Goal: Transaction & Acquisition: Purchase product/service

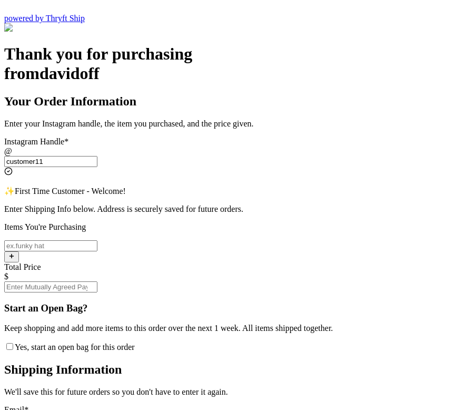
scroll to position [149, 0]
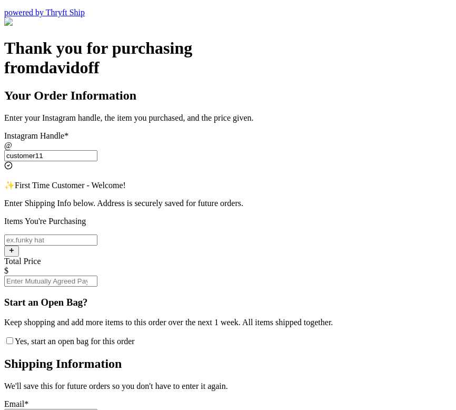
click at [97, 150] on input "customer11" at bounding box center [50, 155] width 93 height 11
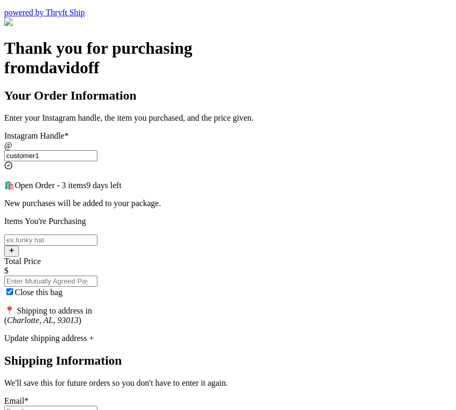
type input "customer1"
click at [13, 288] on input "Close this bag" at bounding box center [9, 291] width 7 height 7
click at [63, 288] on span "Close this bag" at bounding box center [39, 292] width 48 height 9
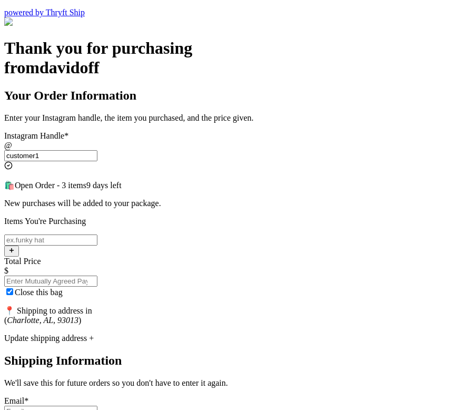
click at [13, 288] on input "Close this bag" at bounding box center [9, 291] width 7 height 7
click at [63, 288] on span "Close this bag" at bounding box center [39, 292] width 48 height 9
click at [13, 288] on input "Close this bag" at bounding box center [9, 291] width 7 height 7
click at [63, 288] on span "Close this bag" at bounding box center [39, 292] width 48 height 9
click at [13, 288] on input "Close this bag" at bounding box center [9, 291] width 7 height 7
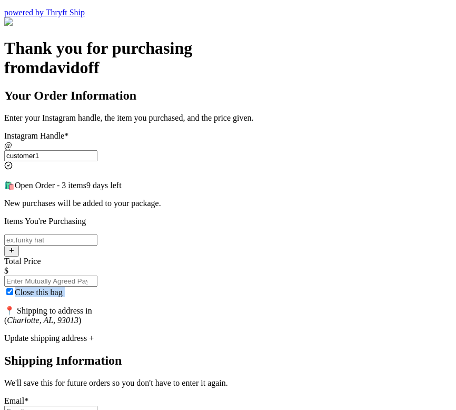
click at [63, 288] on span "Close this bag" at bounding box center [39, 292] width 48 height 9
click at [13, 288] on input "Close this bag" at bounding box center [9, 291] width 7 height 7
click at [63, 288] on span "Close this bag" at bounding box center [39, 292] width 48 height 9
click at [13, 288] on input "Close this bag" at bounding box center [9, 291] width 7 height 7
click at [63, 288] on span "Close this bag" at bounding box center [39, 292] width 48 height 9
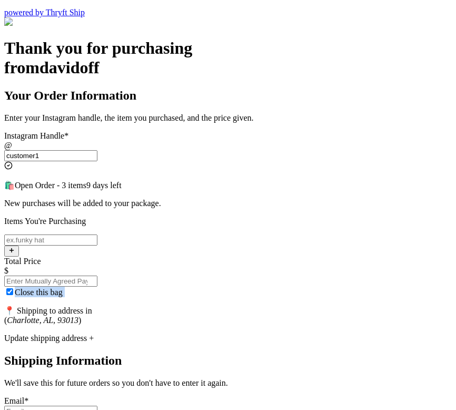
click at [13, 288] on input "Close this bag" at bounding box center [9, 291] width 7 height 7
click at [63, 288] on label "Close this bag" at bounding box center [33, 292] width 58 height 9
click at [13, 288] on input "Close this bag" at bounding box center [9, 291] width 7 height 7
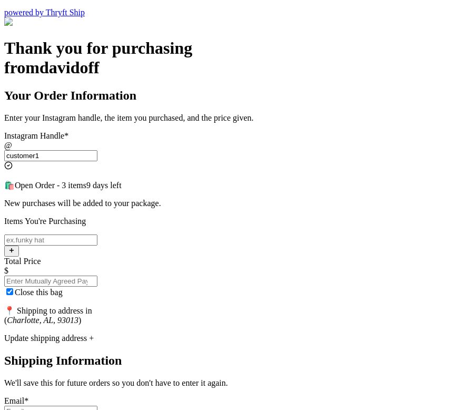
click at [63, 288] on span "Close this bag" at bounding box center [39, 292] width 48 height 9
click at [13, 288] on input "Close this bag" at bounding box center [9, 291] width 7 height 7
checkbox input "true"
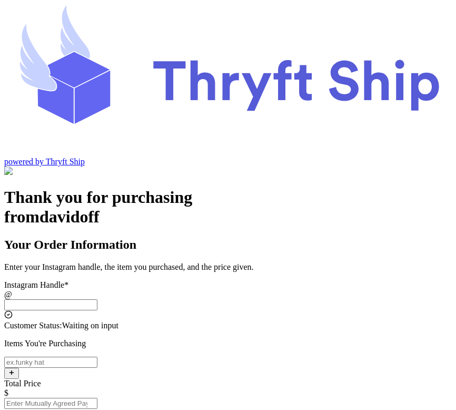
scroll to position [89, 0]
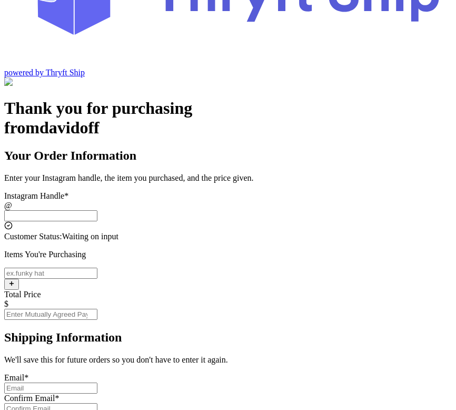
click at [97, 210] on input "Instagram Handle *" at bounding box center [50, 215] width 93 height 11
type input "customer1"
type input "Charlotte"
type input "93013"
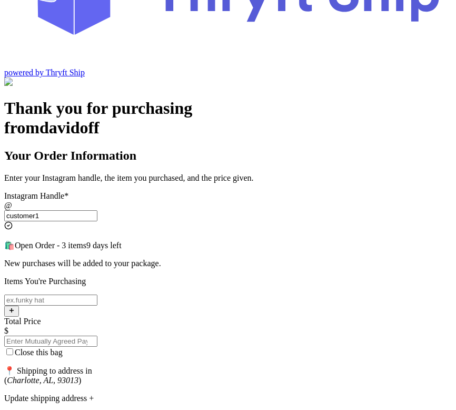
type input "customer1"
click at [13, 348] on input "Close this bag" at bounding box center [9, 351] width 7 height 7
click at [63, 348] on label "Close this bag" at bounding box center [33, 352] width 58 height 9
click at [13, 348] on input "Close this bag" at bounding box center [9, 351] width 7 height 7
click at [63, 348] on label "Close this bag" at bounding box center [33, 352] width 58 height 9
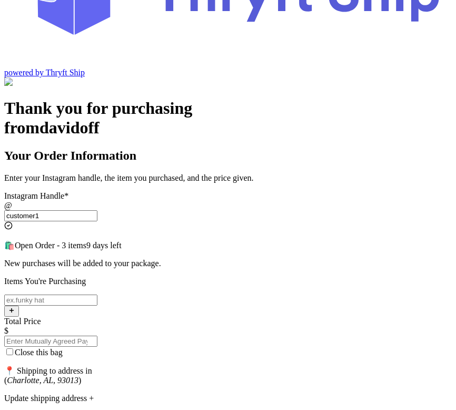
click at [13, 348] on input "Close this bag" at bounding box center [9, 351] width 7 height 7
click at [63, 348] on span "Close this bag" at bounding box center [39, 352] width 48 height 9
click at [13, 348] on input "Close this bag" at bounding box center [9, 351] width 7 height 7
click at [63, 348] on span "Close this bag" at bounding box center [39, 352] width 48 height 9
click at [13, 348] on input "Close this bag" at bounding box center [9, 351] width 7 height 7
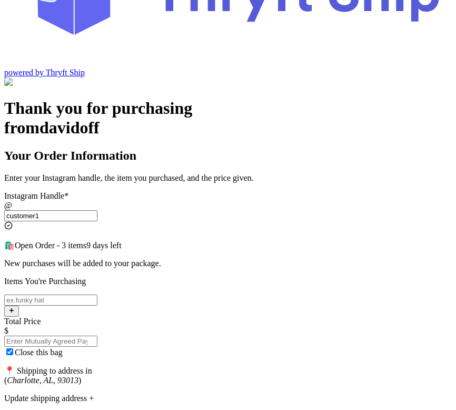
click at [63, 348] on span "Close this bag" at bounding box center [39, 352] width 48 height 9
click at [13, 348] on input "Close this bag" at bounding box center [9, 351] width 7 height 7
click at [63, 348] on span "Close this bag" at bounding box center [39, 352] width 48 height 9
click at [13, 348] on input "Close this bag" at bounding box center [9, 351] width 7 height 7
click at [63, 348] on span "Close this bag" at bounding box center [39, 352] width 48 height 9
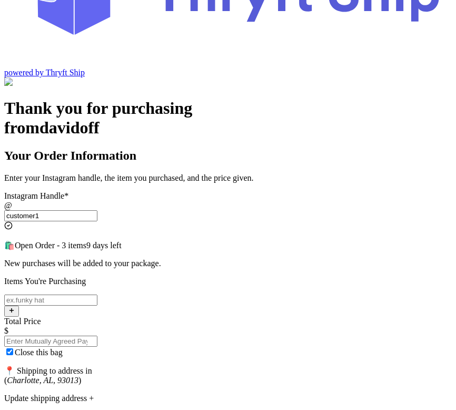
click at [13, 348] on input "Close this bag" at bounding box center [9, 351] width 7 height 7
checkbox input "false"
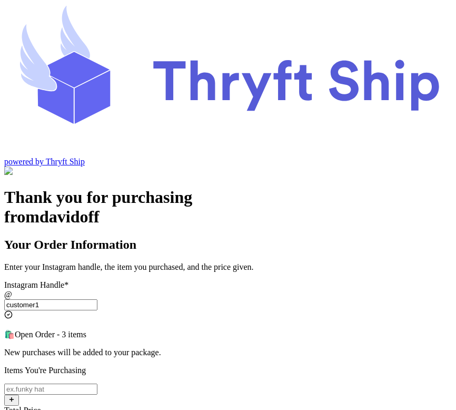
click at [97, 299] on input "customer1" at bounding box center [50, 304] width 93 height 11
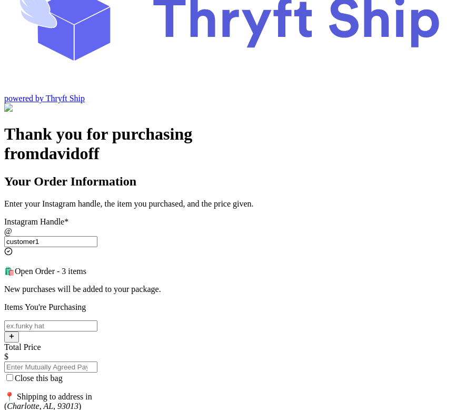
scroll to position [64, 0]
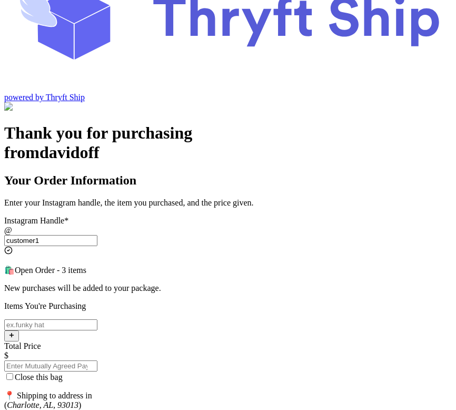
click at [63, 372] on span "Close this bag" at bounding box center [39, 376] width 48 height 9
click at [13, 373] on input "Close this bag" at bounding box center [9, 376] width 7 height 7
click at [63, 372] on span "Close this bag" at bounding box center [39, 376] width 48 height 9
click at [13, 373] on input "Close this bag" at bounding box center [9, 376] width 7 height 7
click at [63, 372] on span "Close this bag" at bounding box center [39, 376] width 48 height 9
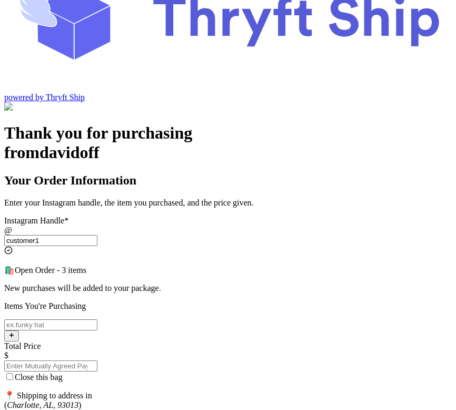
click at [13, 373] on input "Close this bag" at bounding box center [9, 376] width 7 height 7
click at [63, 372] on span "Close this bag" at bounding box center [39, 376] width 48 height 9
click at [13, 373] on input "Close this bag" at bounding box center [9, 376] width 7 height 7
checkbox input "false"
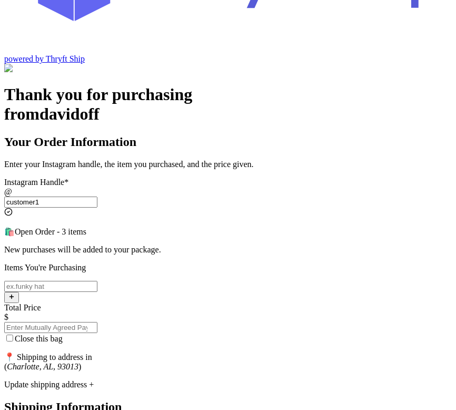
scroll to position [116, 0]
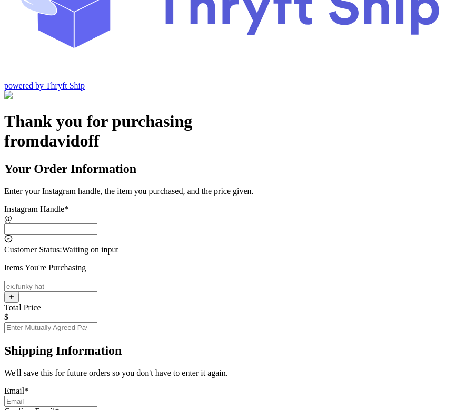
scroll to position [89, 0]
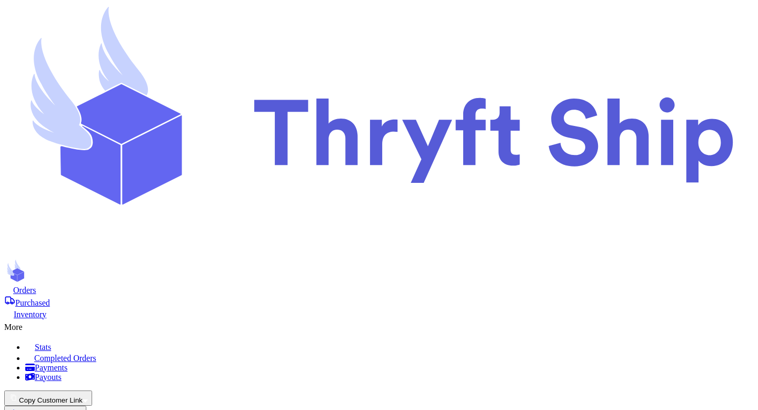
scroll to position [45, 0]
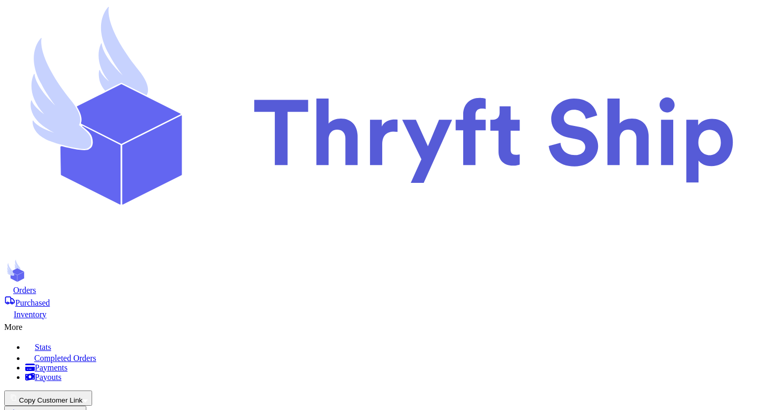
checkbox input "true"
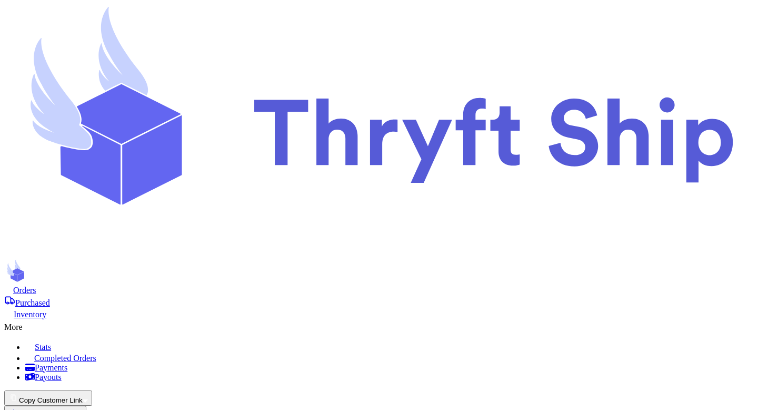
scroll to position [293, 0]
click at [36, 285] on span "Orders" at bounding box center [24, 289] width 23 height 9
select select "paid"
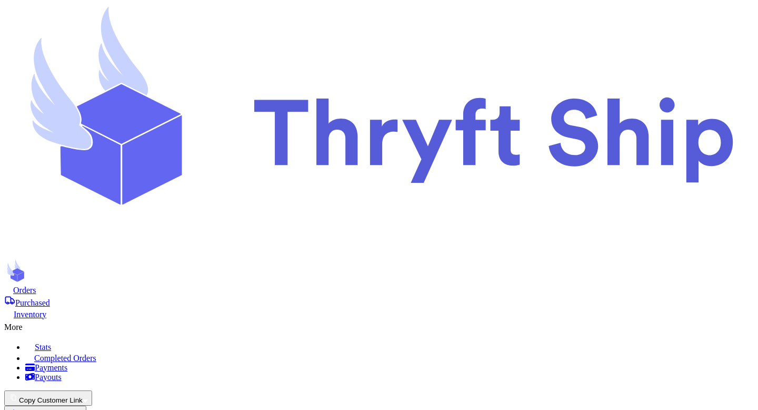
select select "paid"
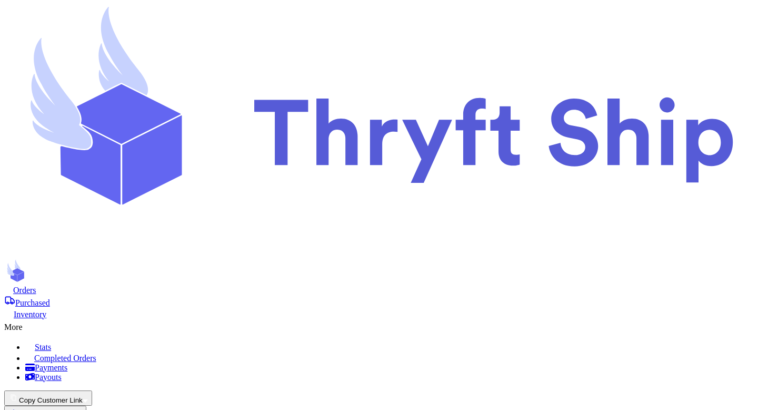
type input "Pants"
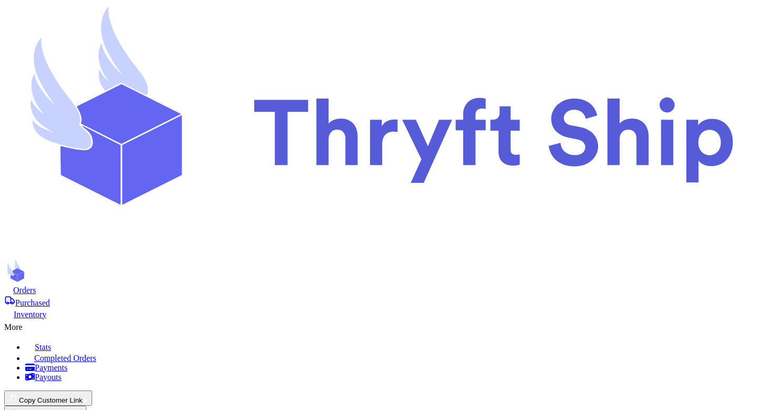
scroll to position [745, 0]
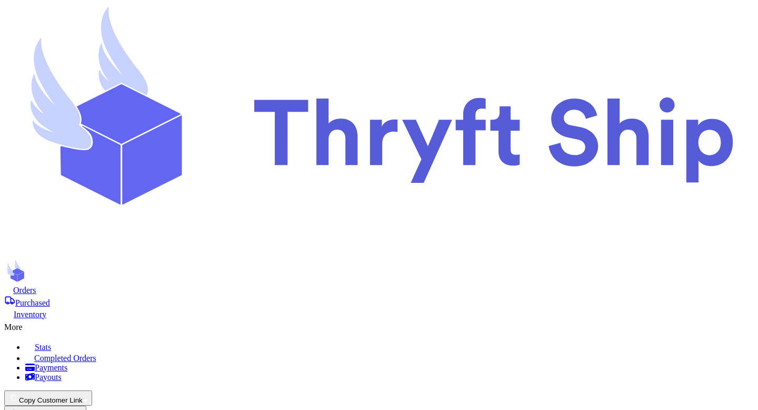
type input "0"
type input "0.5"
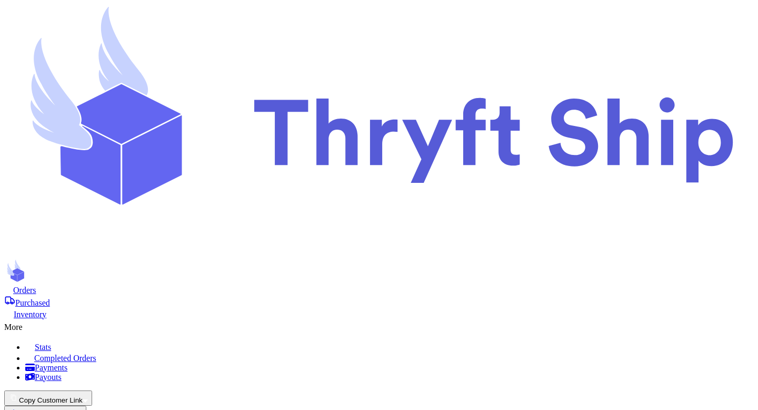
type input "2"
type input "10"
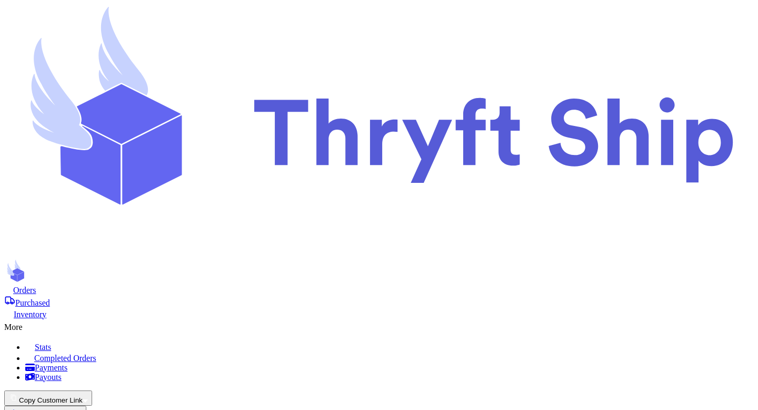
type input "10"
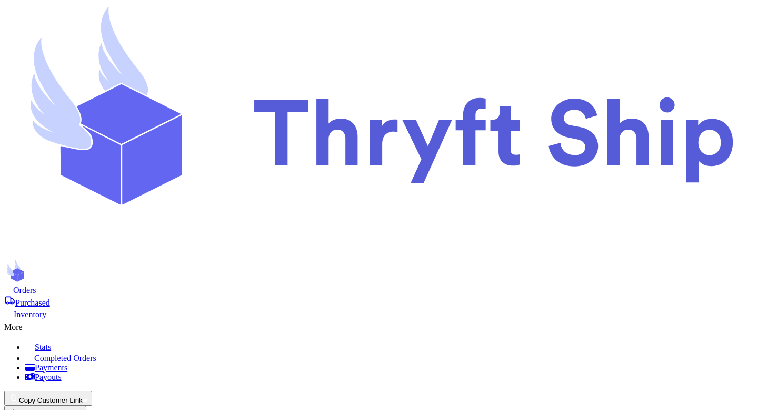
scroll to position [45, 0]
checkbox input "true"
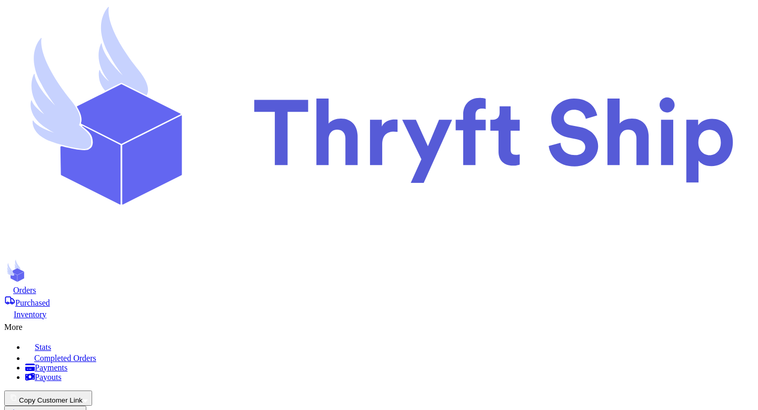
scroll to position [89, 0]
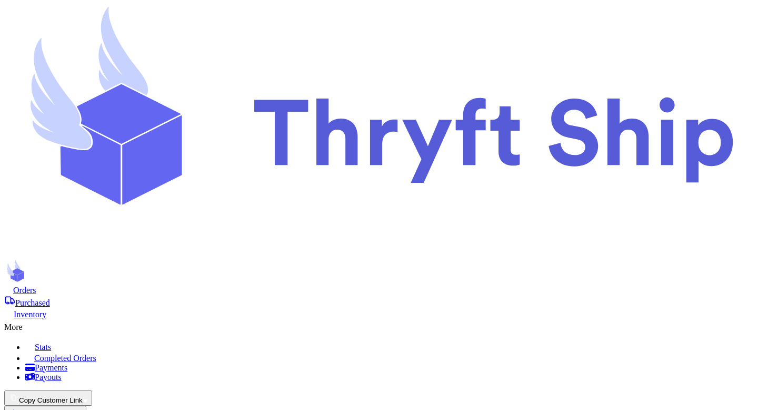
click at [151, 284] on nav "Orders Purchased Inventory More Stats Completed Orders Payments Payouts Copy Cu…" at bounding box center [379, 370] width 750 height 172
click at [36, 285] on span "Orders" at bounding box center [24, 289] width 23 height 9
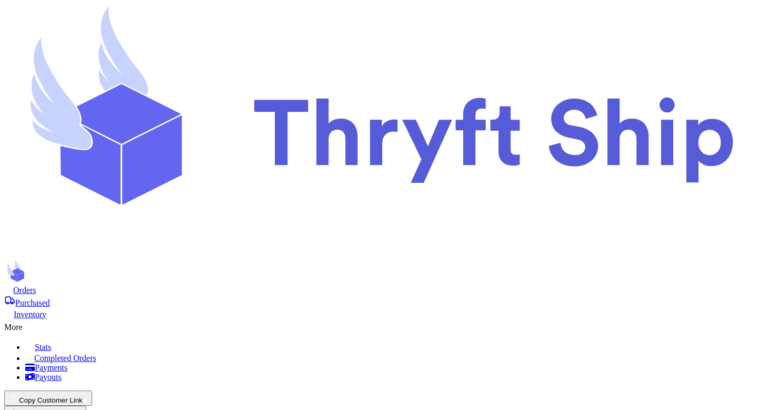
checkbox input "true"
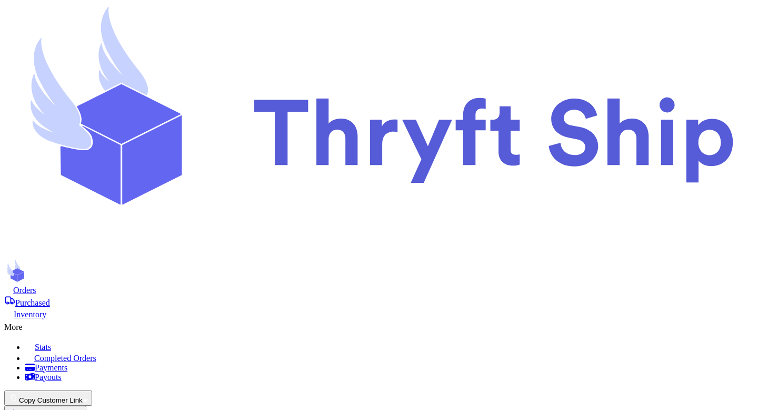
checkbox input "false"
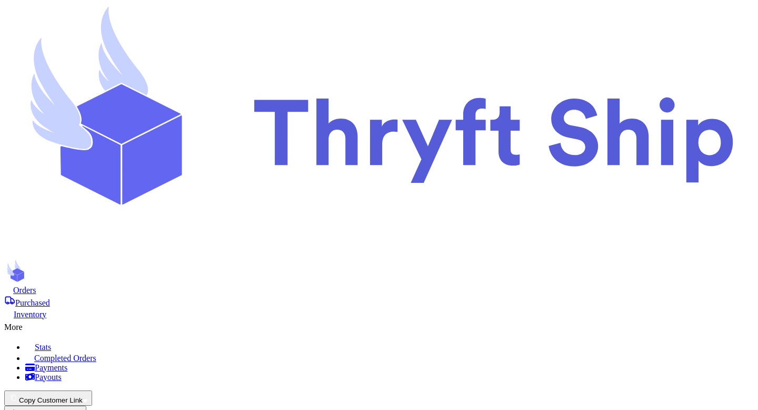
checkbox input "true"
click at [50, 298] on span "Purchased" at bounding box center [32, 302] width 35 height 9
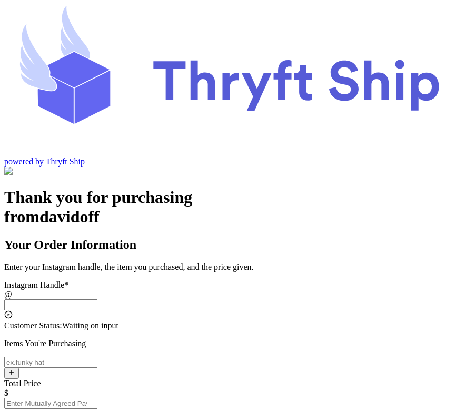
click at [97, 299] on input "Instagram Handle *" at bounding box center [50, 304] width 93 height 11
type input "customer1"
type input "Charlotte"
type input "93013"
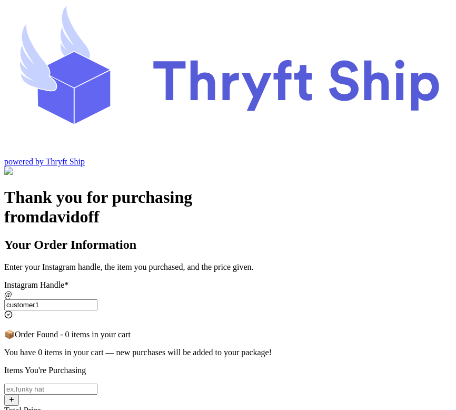
type input "customer1"
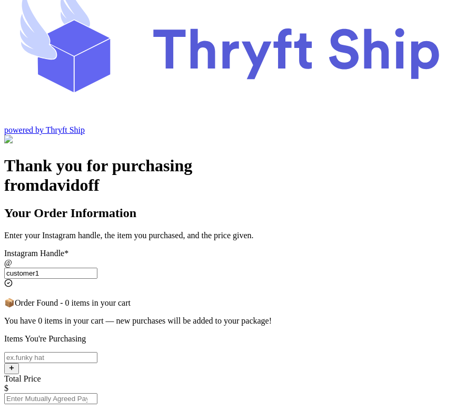
scroll to position [29, 0]
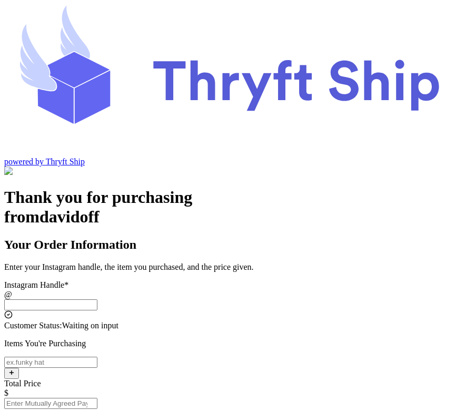
scroll to position [29, 0]
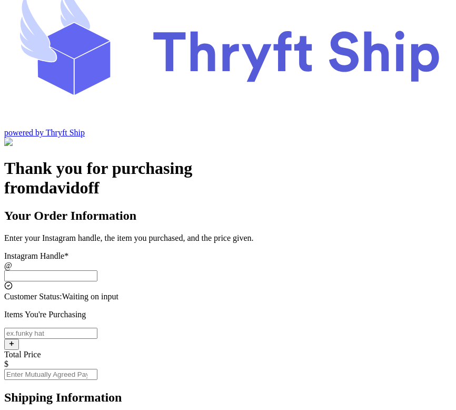
click at [97, 270] on input "Instagram Handle *" at bounding box center [50, 275] width 93 height 11
type input "customer1"
type input "Charlotte"
type input "93013"
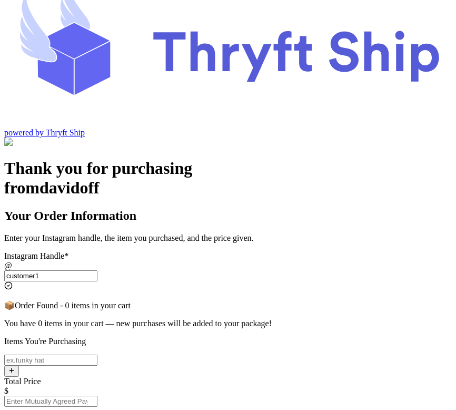
type input "customer1"
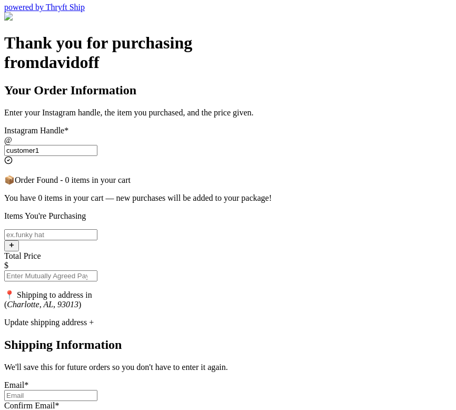
scroll to position [155, 0]
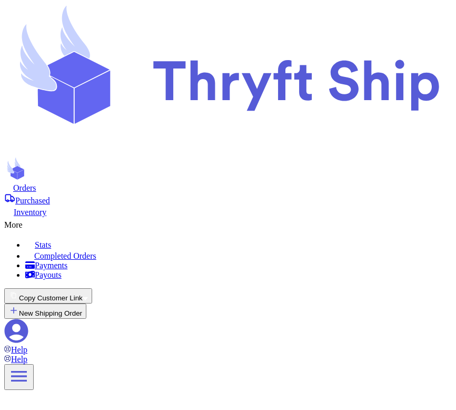
click at [171, 182] on div "Orders Purchased Inventory More Stats Completed Orders Payments Payouts" at bounding box center [228, 230] width 448 height 97
click at [46, 207] on span "Inventory" at bounding box center [30, 211] width 33 height 9
click at [50, 196] on span "Purchased" at bounding box center [32, 200] width 35 height 9
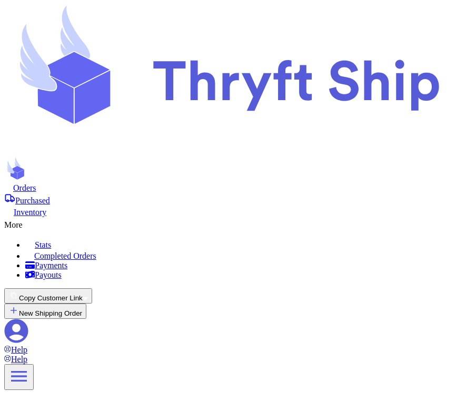
click at [28, 319] on icon at bounding box center [16, 331] width 24 height 24
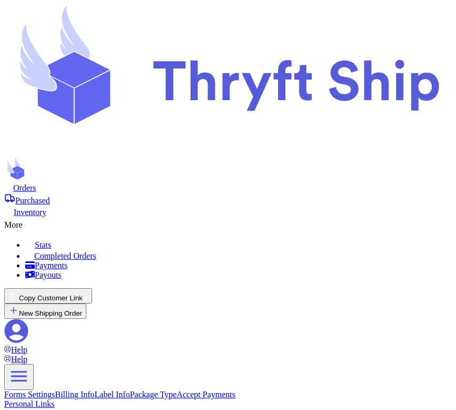
click at [176, 390] on link "Accept Payments" at bounding box center [205, 394] width 59 height 9
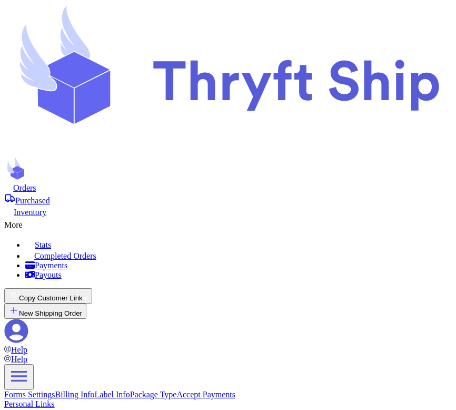
checkbox input "false"
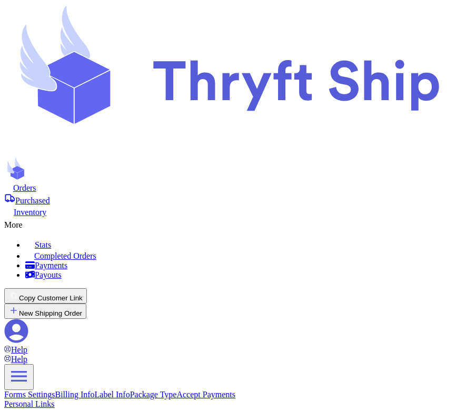
checkbox input "false"
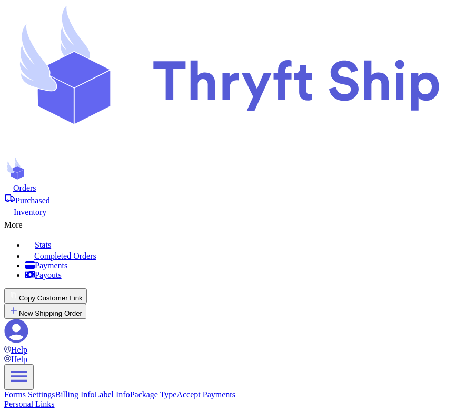
scroll to position [0, 0]
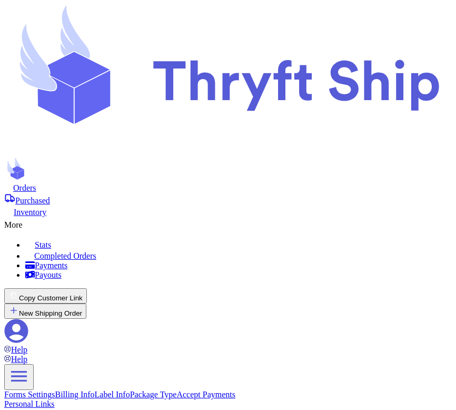
click at [36, 183] on span "Orders" at bounding box center [24, 187] width 23 height 9
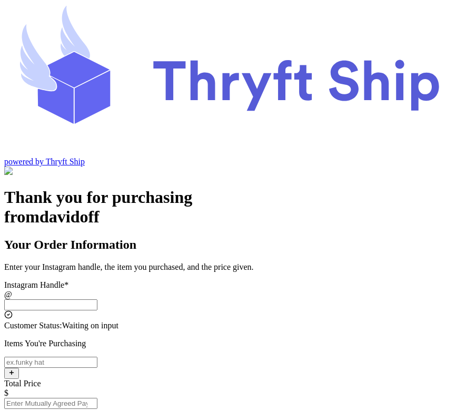
scroll to position [35, 0]
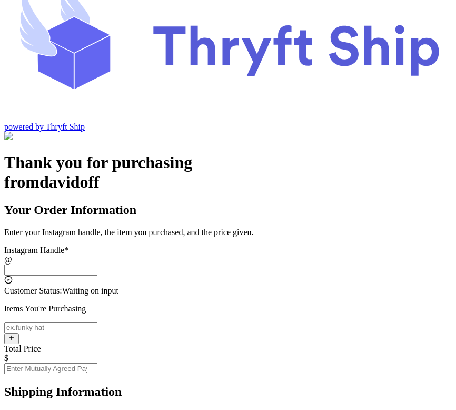
click at [97, 264] on input "Instagram Handle *" at bounding box center [50, 269] width 93 height 11
type input "customer1"
type input "Charlotte"
type input "93013"
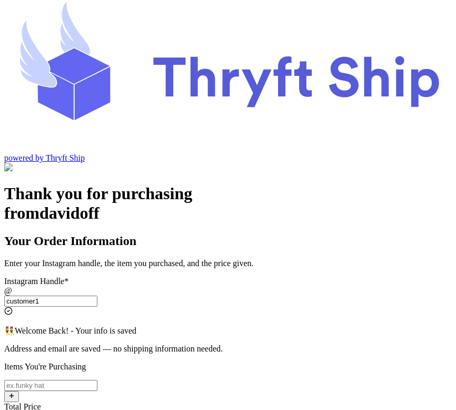
scroll to position [1, 0]
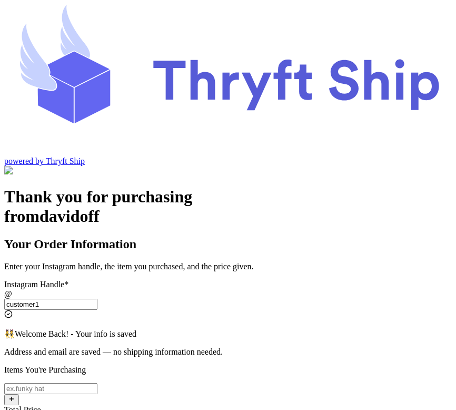
type input "customer1"
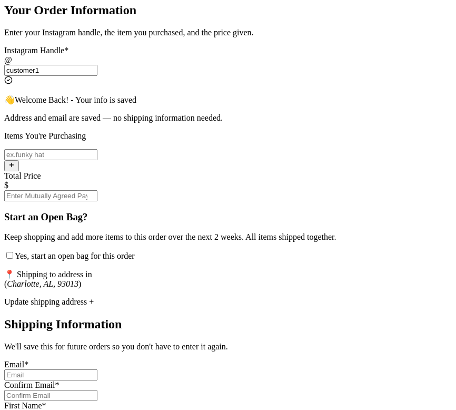
scroll to position [235, 0]
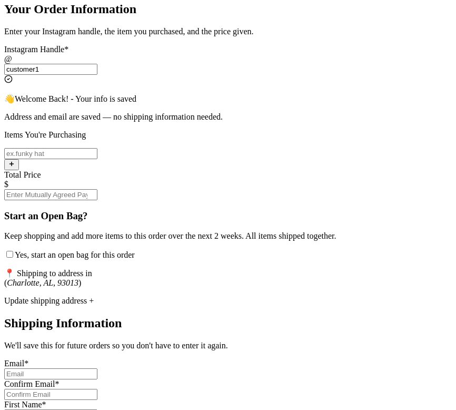
click at [13, 251] on input "Yes, start an open bag for this order" at bounding box center [9, 254] width 7 height 7
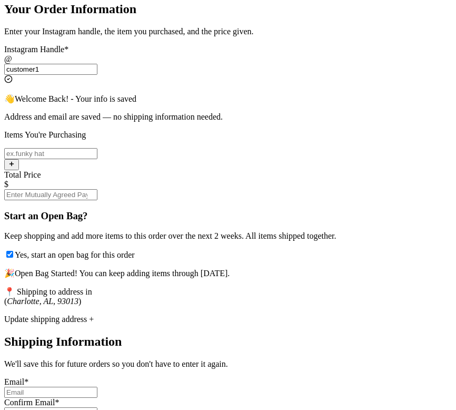
click at [13, 251] on input "Yes, start an open bag for this order" at bounding box center [9, 254] width 7 height 7
checkbox input "false"
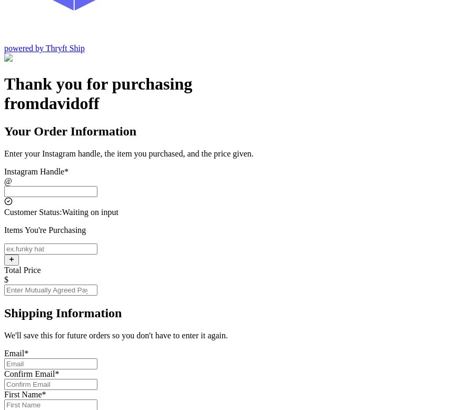
scroll to position [89, 0]
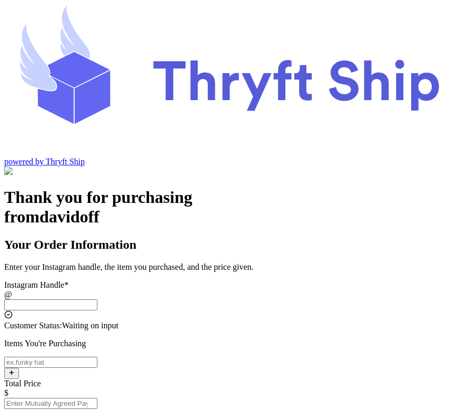
click at [97, 299] on input "Instagram Handle *" at bounding box center [50, 304] width 93 height 11
type input "customer1"
type input "Charlotte"
type input "93013"
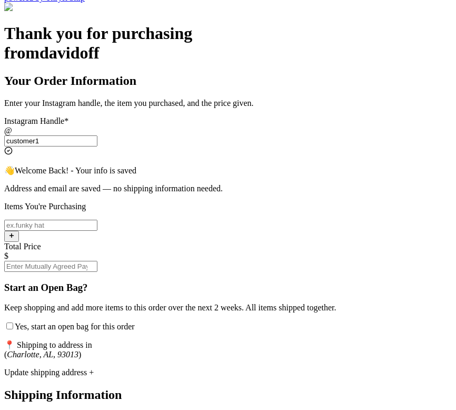
scroll to position [165, 0]
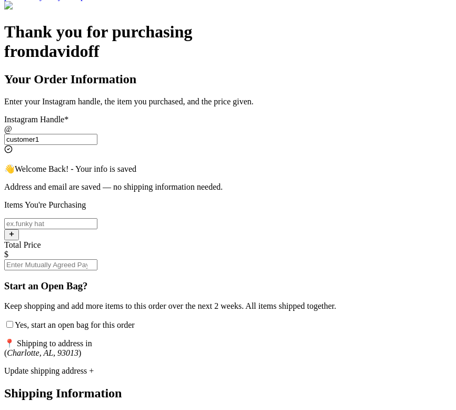
type input "customer1"
click at [13, 321] on input "Yes, start an open bag for this order" at bounding box center [9, 324] width 7 height 7
checkbox input "true"
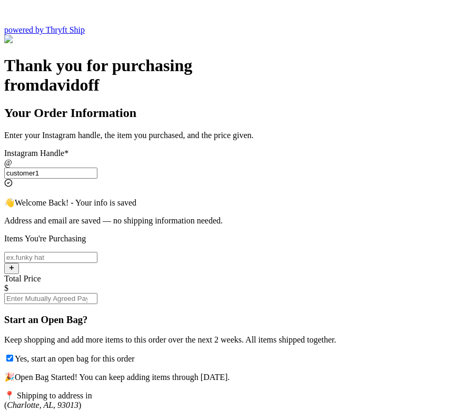
scroll to position [133, 0]
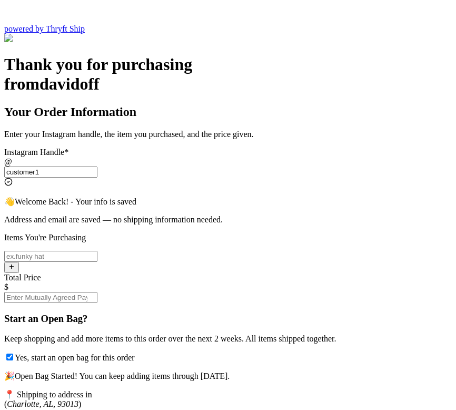
click at [97, 251] on input "Yes, start an open bag for this order" at bounding box center [50, 256] width 93 height 11
type input "New Open Item"
click at [97, 292] on input "Total Price" at bounding box center [50, 297] width 93 height 11
type input "10"
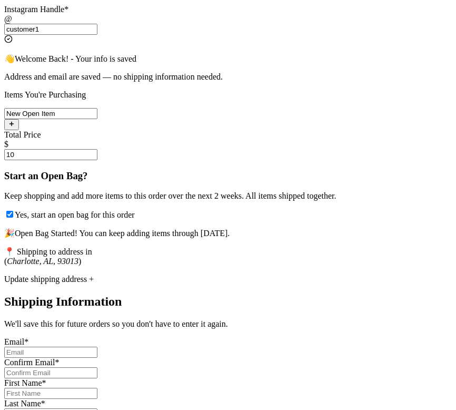
scroll to position [294, 0]
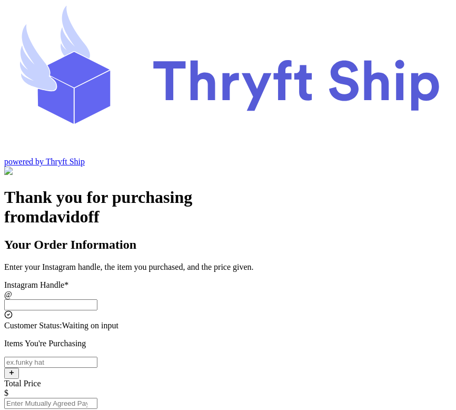
click at [97, 299] on input "Instagram Handle *" at bounding box center [50, 304] width 93 height 11
type input "customer1"
type input "Charlotte"
type input "93013"
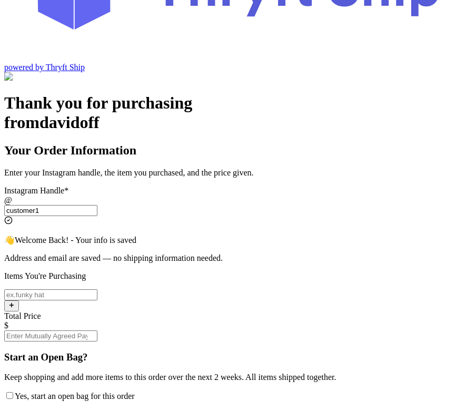
scroll to position [78, 0]
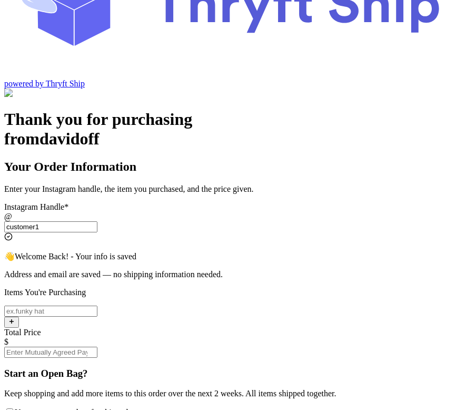
type input "customer1"
click at [97, 305] on input "Yes, start an open bag for this order" at bounding box center [50, 310] width 93 height 11
type input "C"
type input "Open Bag 1"
click at [97, 346] on input "Total Price" at bounding box center [50, 351] width 93 height 11
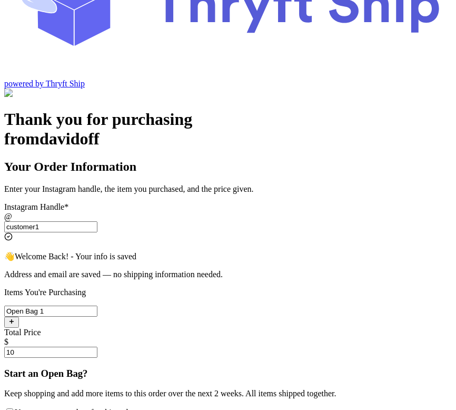
type input "10"
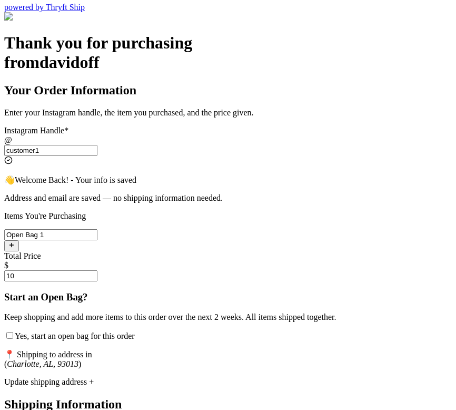
scroll to position [231, 0]
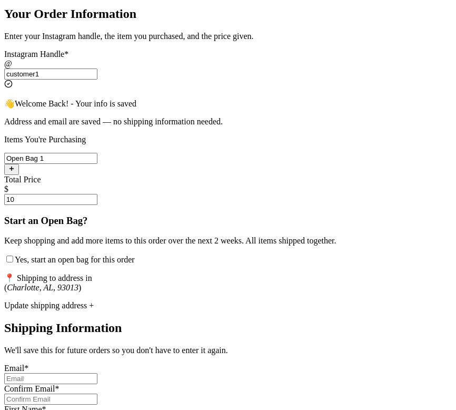
click at [13, 255] on input "Yes, start an open bag for this order" at bounding box center [9, 258] width 7 height 7
checkbox input "true"
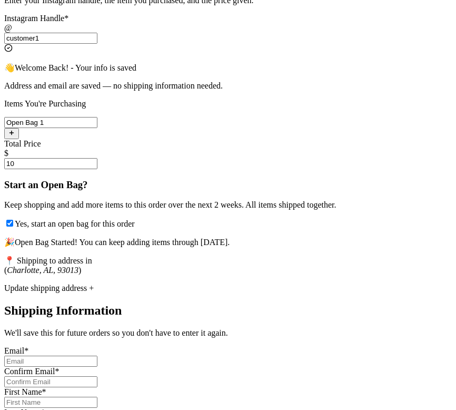
scroll to position [294, 0]
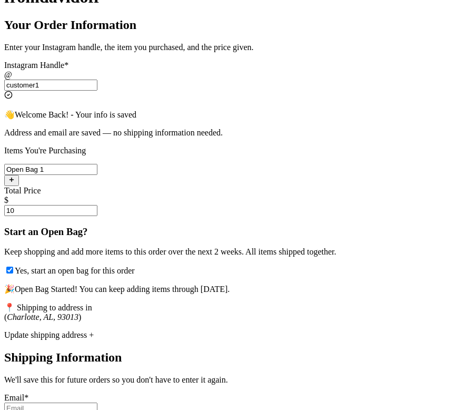
scroll to position [0, 0]
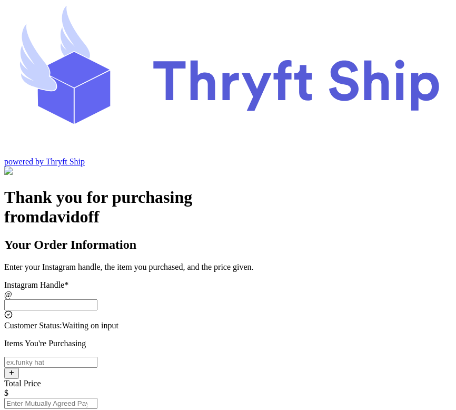
click at [97, 299] on input "Instagram Handle *" at bounding box center [50, 304] width 93 height 11
type input "customer1"
type input "Charlotte"
type input "93013"
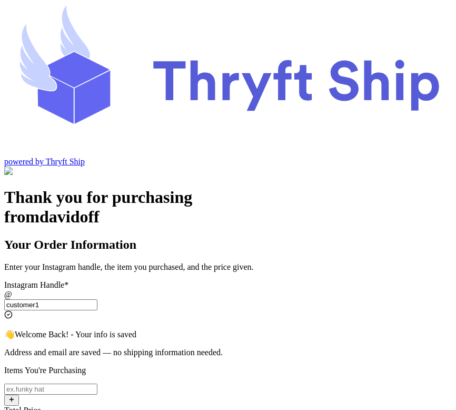
type input "customer1"
click at [97, 383] on input "Yes, start an open bag for this order" at bounding box center [50, 388] width 93 height 11
type input "Open Bag 1"
type input "10"
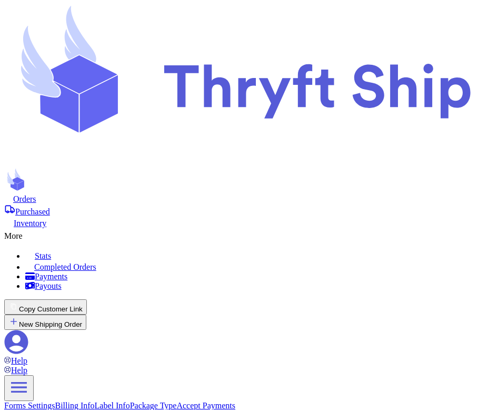
click at [67, 193] on div "Orders Purchased Inventory More Stats Completed Orders Payments Payouts" at bounding box center [244, 241] width 480 height 97
click at [36, 194] on span "Orders" at bounding box center [24, 198] width 23 height 9
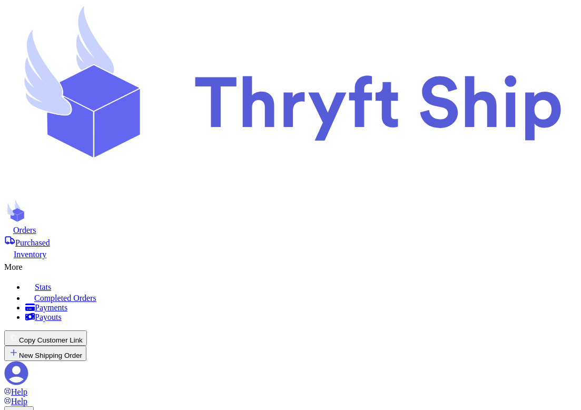
scroll to position [66, 0]
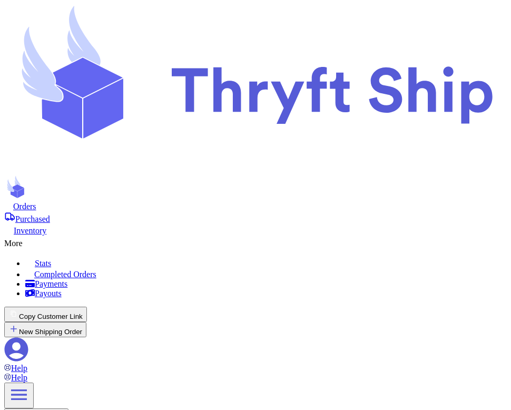
scroll to position [0, 0]
click at [28, 338] on icon at bounding box center [17, 350] width 24 height 24
click at [87, 306] on button "Copy Customer Link" at bounding box center [45, 313] width 83 height 15
click at [36, 202] on span "Orders" at bounding box center [24, 206] width 23 height 9
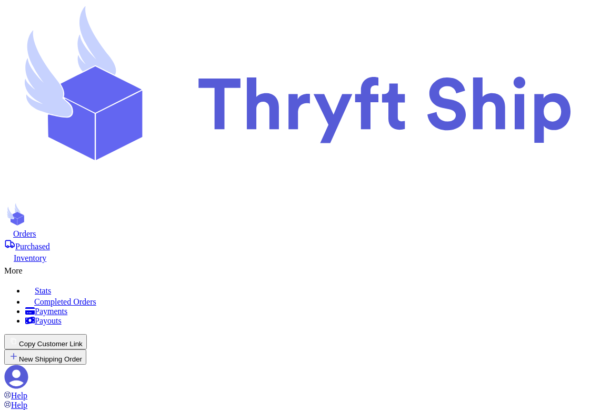
click at [50, 242] on span "Purchased" at bounding box center [32, 246] width 35 height 9
click at [36, 229] on span "Orders" at bounding box center [24, 233] width 23 height 9
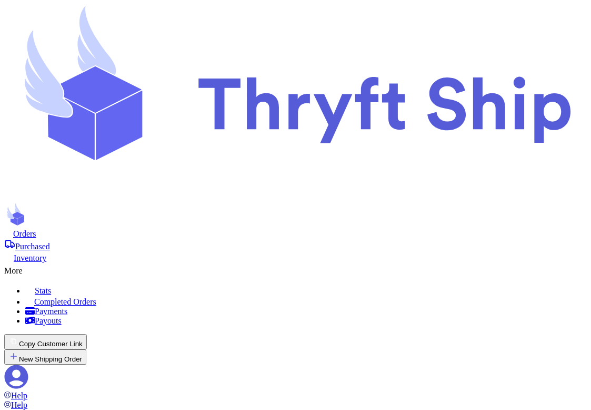
checkbox input "true"
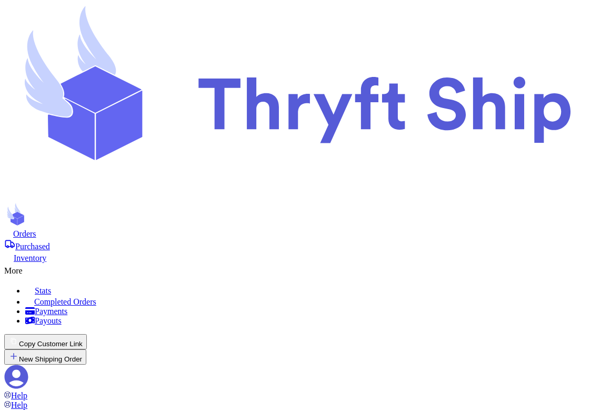
click at [299, 263] on div "More" at bounding box center [295, 269] width 583 height 13
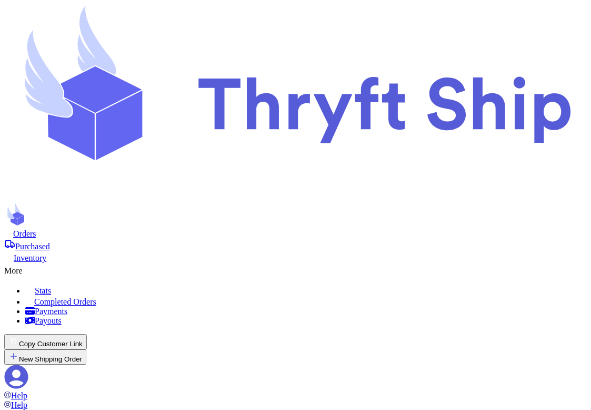
click at [36, 229] on span "Orders" at bounding box center [24, 233] width 23 height 9
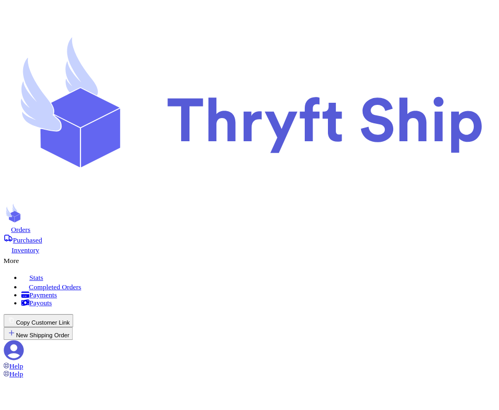
scroll to position [66, 0]
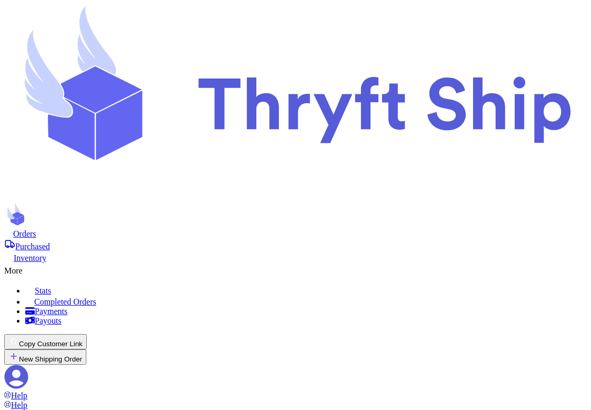
drag, startPoint x: 26, startPoint y: 96, endPoint x: 100, endPoint y: 95, distance: 73.7
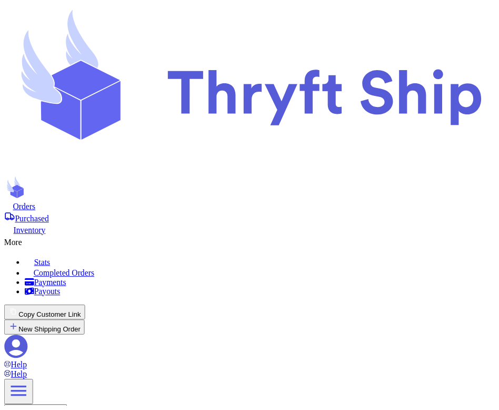
scroll to position [70, 0]
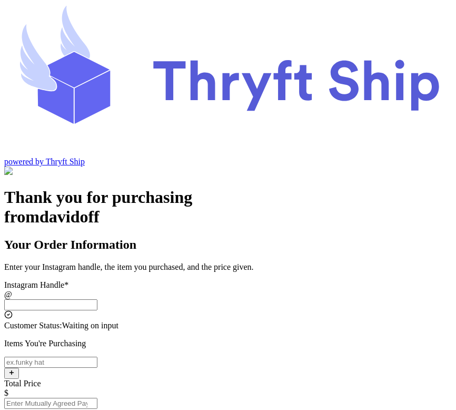
click at [97, 299] on input "Instagram Handle *" at bounding box center [50, 304] width 93 height 11
type input "customer1"
type input "Charlotte"
type input "93013"
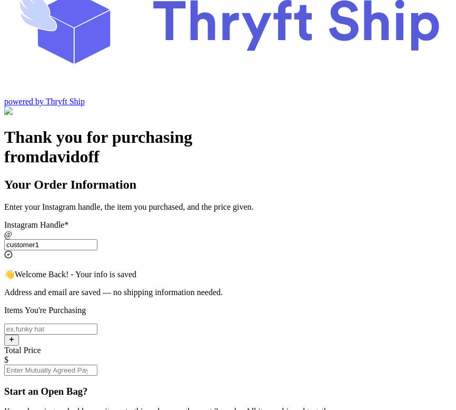
scroll to position [115, 0]
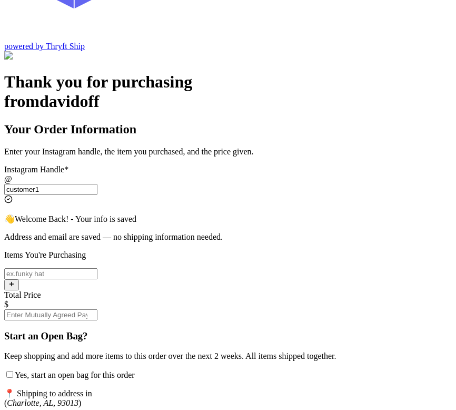
type input "customer1"
click at [97, 268] on input "Yes, start an open bag for this order" at bounding box center [50, 273] width 93 height 11
type input "New Open 1"
click at [97, 309] on input "Total Price" at bounding box center [50, 314] width 93 height 11
type input "10"
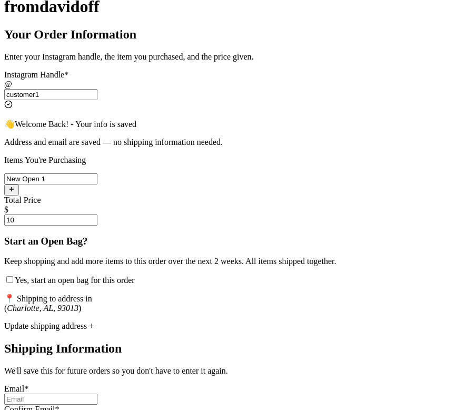
scroll to position [255, 0]
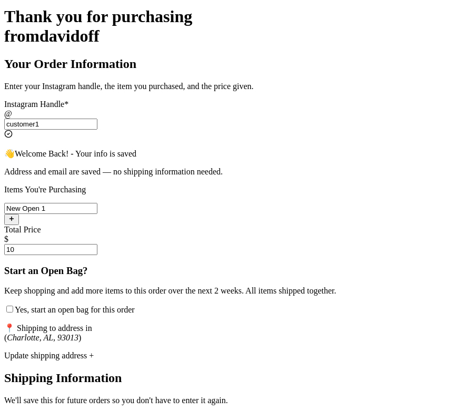
scroll to position [0, 0]
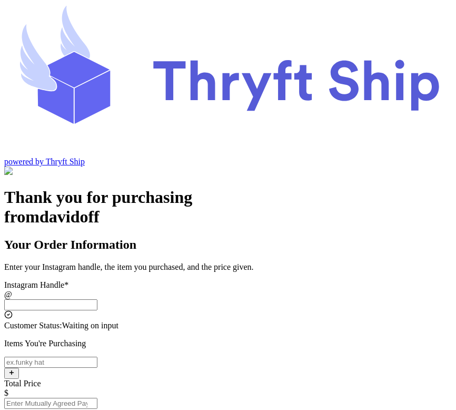
click at [97, 299] on input "Instagram Handle *" at bounding box center [50, 304] width 93 height 11
type input "customer1"
type input "Charlotte"
type input "93013"
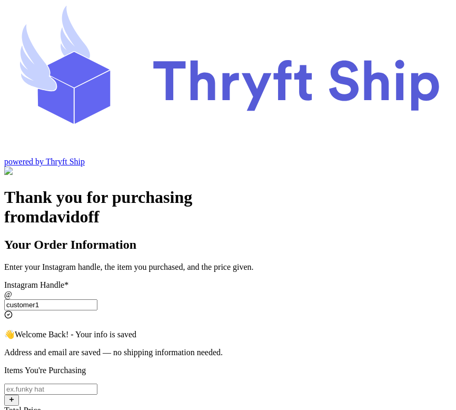
type input "customer1"
click at [97, 383] on input "Yes, start an open bag for this order" at bounding box center [50, 388] width 93 height 11
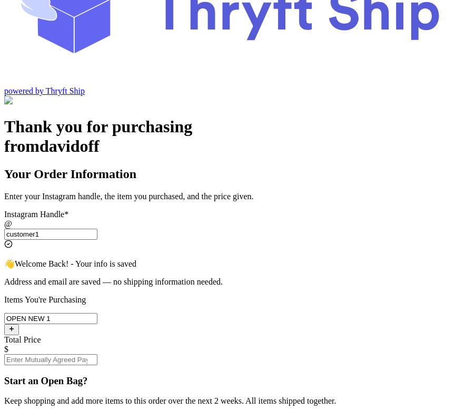
scroll to position [86, 0]
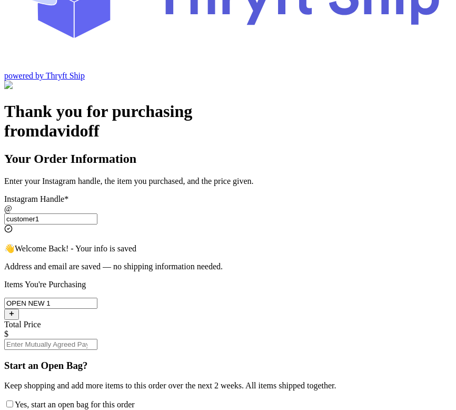
type input "OPEN NEW 1"
click at [97, 339] on input "Total Price" at bounding box center [50, 344] width 93 height 11
type input "10"
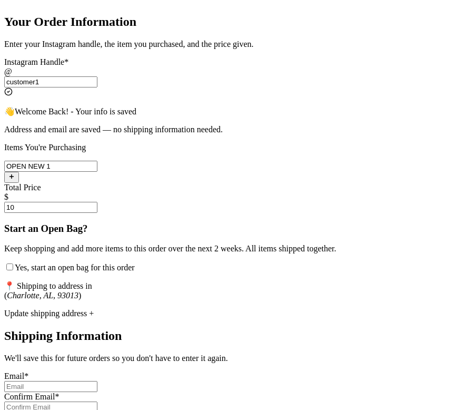
scroll to position [255, 0]
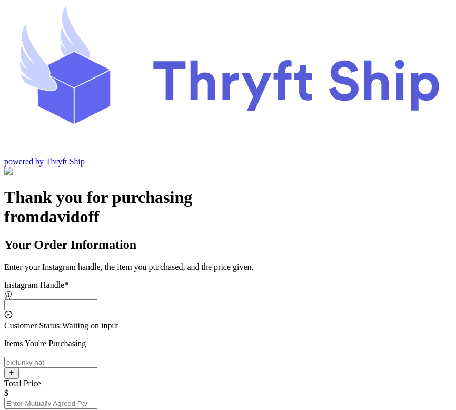
click at [97, 299] on input "Instagram Handle *" at bounding box center [50, 304] width 93 height 11
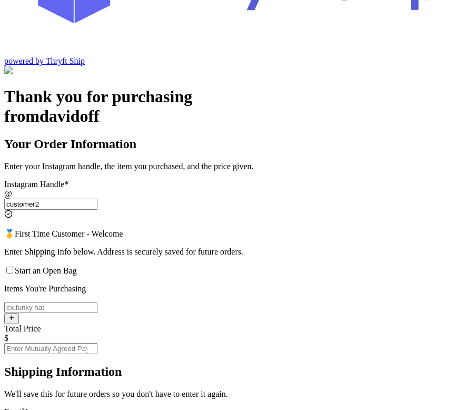
scroll to position [105, 0]
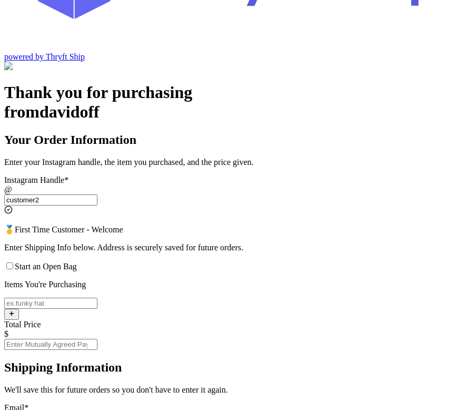
type input "customer2"
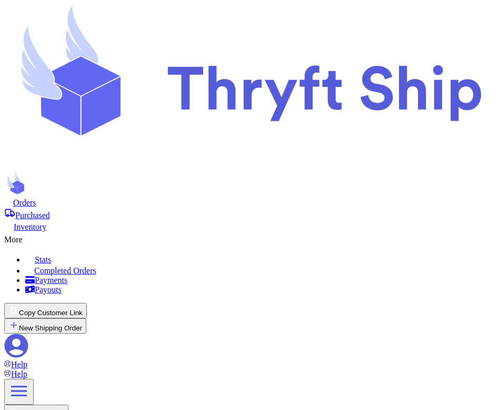
scroll to position [28, 0]
select select "paid"
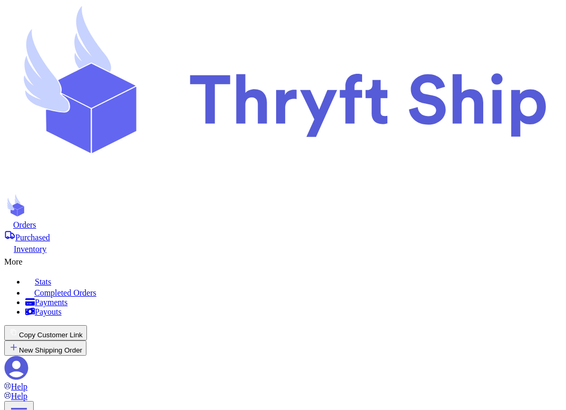
scroll to position [56, 0]
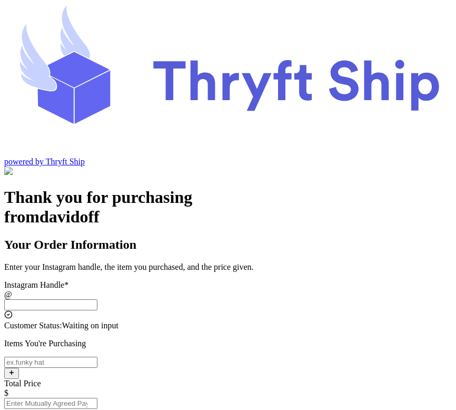
click at [97, 299] on input "Instagram Handle *" at bounding box center [50, 304] width 93 height 11
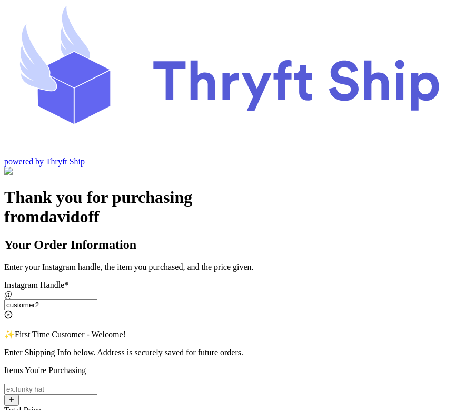
type input "customer2"
click at [97, 383] on input "Yes, start an open bag for this order" at bounding box center [50, 388] width 93 height 11
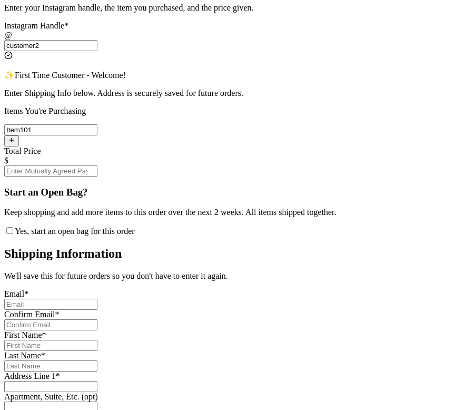
scroll to position [155, 0]
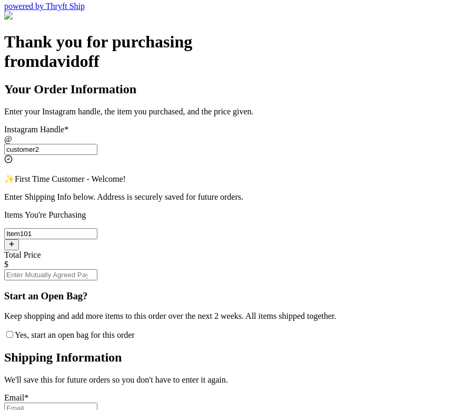
click at [97, 228] on input "Item101" at bounding box center [50, 233] width 93 height 11
click at [97, 269] on input "Total Price" at bounding box center [50, 274] width 93 height 11
click at [97, 228] on input "Customer 2 Open" at bounding box center [50, 233] width 93 height 11
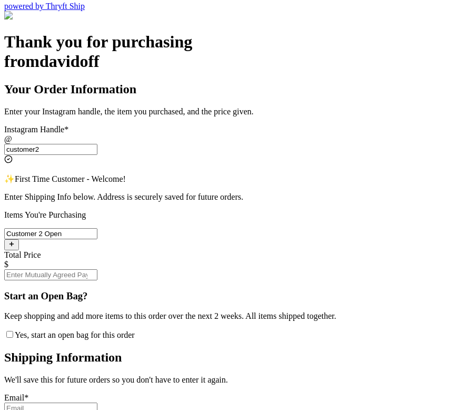
click at [97, 228] on input "Customer 2 Open" at bounding box center [50, 233] width 93 height 11
type input "Customer 2 WOOpen"
click at [97, 269] on input "Total Price" at bounding box center [50, 274] width 93 height 11
type input "10"
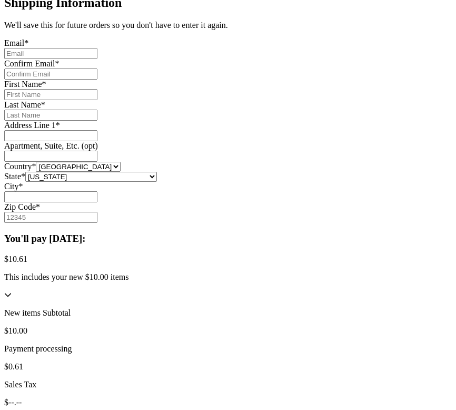
scroll to position [509, 0]
click at [97, 69] on input "Yes, start an open bag for this order" at bounding box center [50, 74] width 93 height 11
type input "s.abderrehman@gmail.com"
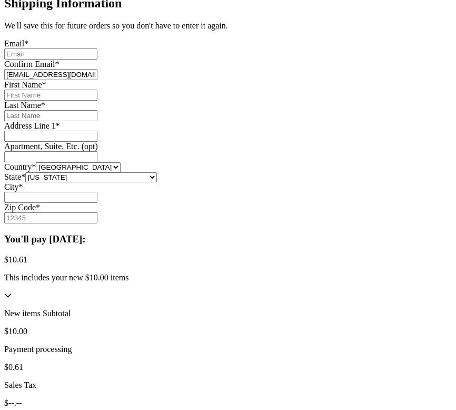
type input "s.abderrehman@gmail.com"
type input "[PERSON_NAME]"
type input "Rehman"
type input "Engineer Town Sector A near [GEOGRAPHIC_DATA]"
type input "[GEOGRAPHIC_DATA]"
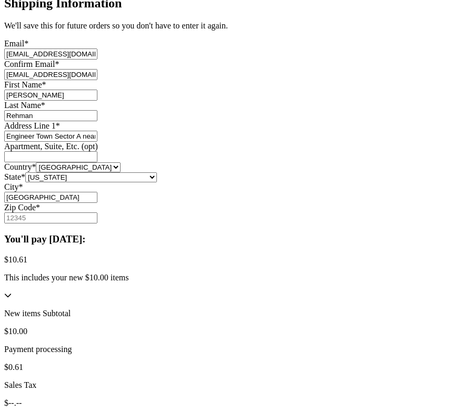
click at [97, 69] on input "s.abderrehman@gmail.com" at bounding box center [50, 74] width 93 height 11
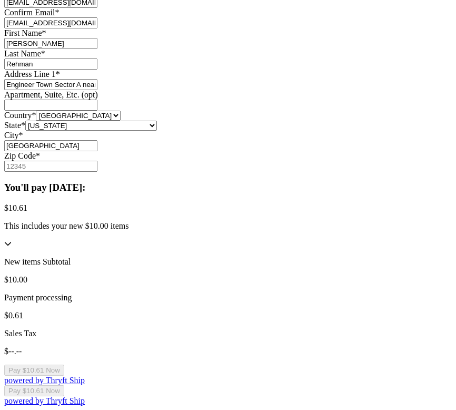
type input "[EMAIL_ADDRESS][DOMAIN_NAME]"
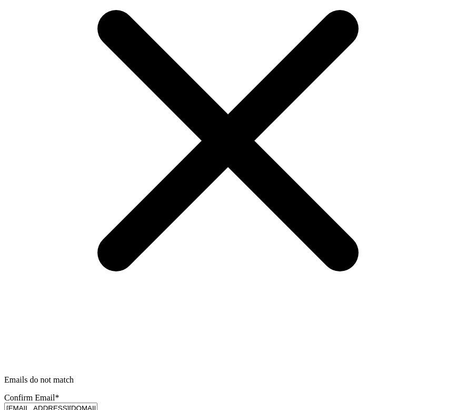
scroll to position [660, 0]
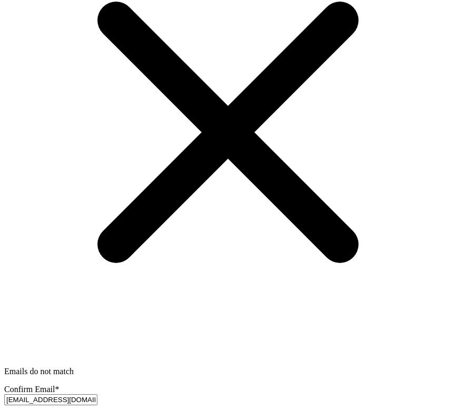
type input "12222"
click at [392, 279] on div "Thank you for purchasing from davidoff Your Order Information Enter your Instag…" at bounding box center [228, 392] width 448 height 1731
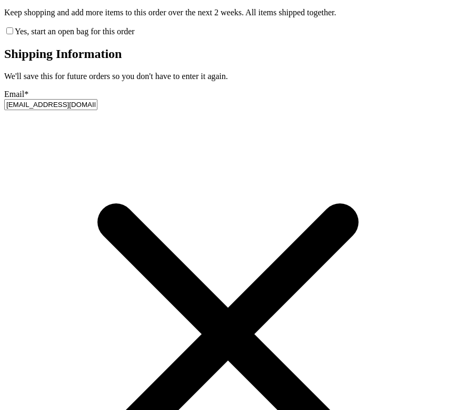
scroll to position [458, 0]
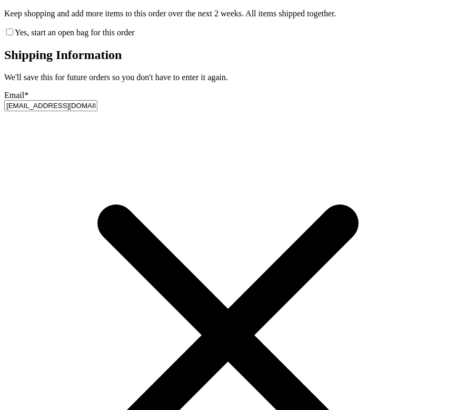
click at [97, 100] on input "s.abderrehman@gmail.com" at bounding box center [50, 105] width 93 height 11
type input "[EMAIL_ADDRESS][DOMAIN_NAME]"
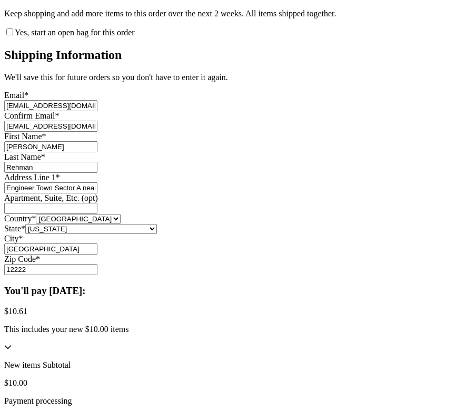
click at [401, 175] on div "Thank you for purchasing from davidoff Your Order Information Enter your Instag…" at bounding box center [228, 119] width 448 height 779
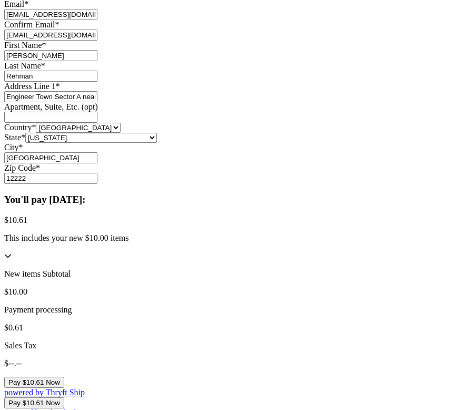
scroll to position [708, 0]
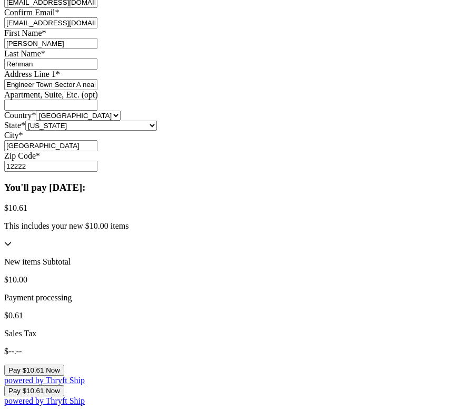
click at [64, 364] on button "Pay $10.61 Now" at bounding box center [34, 369] width 60 height 11
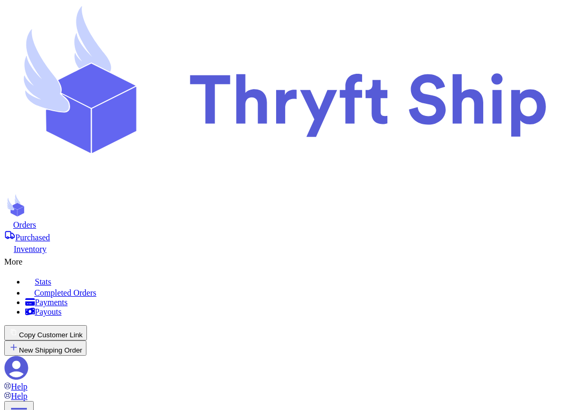
scroll to position [83, 0]
select select "paid"
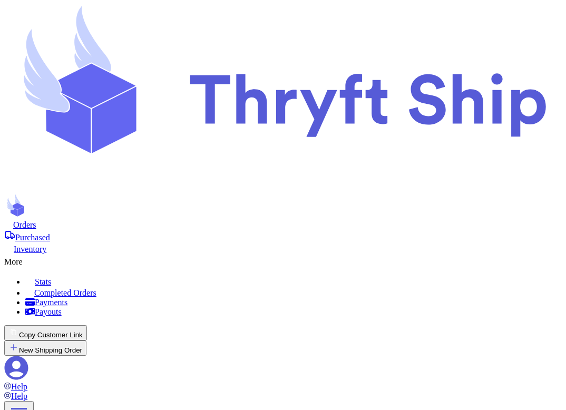
select select "paid"
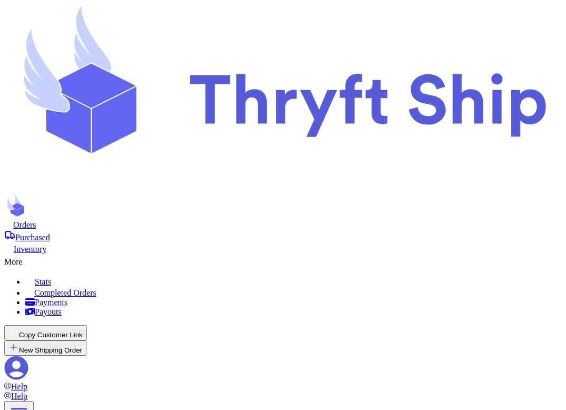
click at [28, 356] on icon at bounding box center [17, 368] width 24 height 24
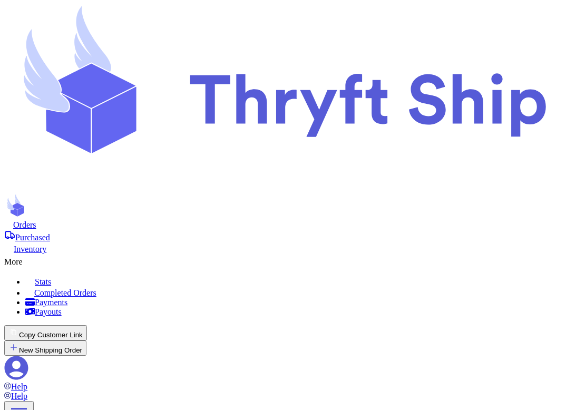
click at [36, 220] on span "Orders" at bounding box center [24, 224] width 23 height 9
select select "paid"
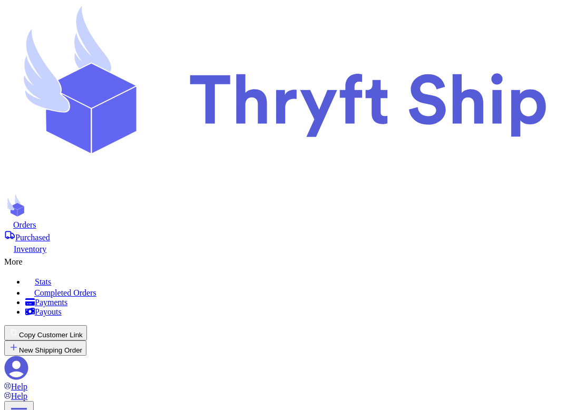
scroll to position [55, 0]
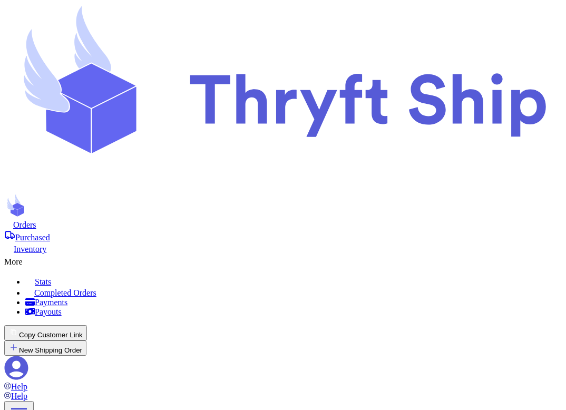
click at [33, 254] on icon at bounding box center [28, 259] width 11 height 11
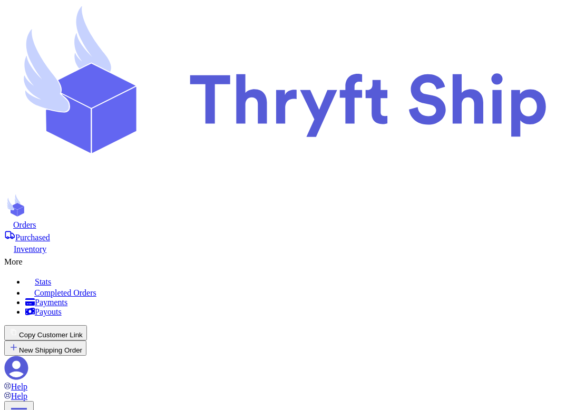
click at [33, 254] on icon at bounding box center [28, 259] width 11 height 11
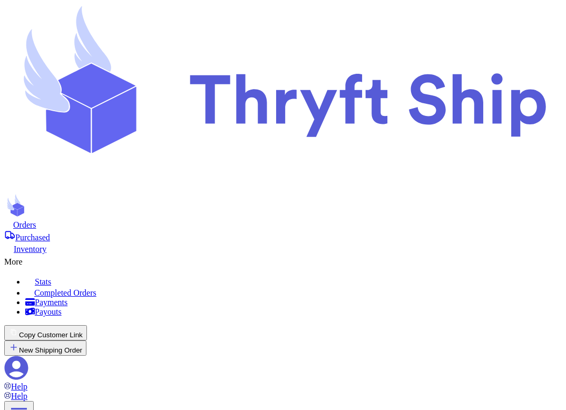
select select "paid"
